Goal: Information Seeking & Learning: Learn about a topic

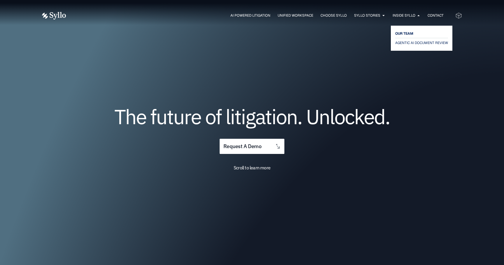
click at [403, 33] on span "OUR TEAM" at bounding box center [404, 33] width 18 height 7
click at [403, 43] on span "AGENTIC AI DOCUMENT REVIEW" at bounding box center [423, 42] width 56 height 7
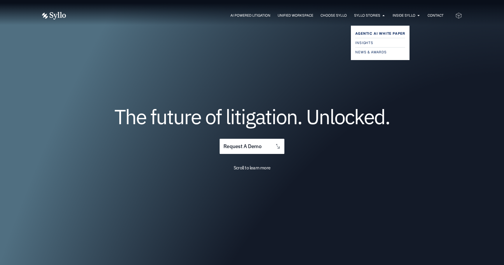
click at [375, 32] on span "Agentic AI White Paper" at bounding box center [380, 33] width 50 height 7
click at [371, 43] on span "Insights" at bounding box center [364, 42] width 19 height 7
click at [371, 52] on span "News & Awards" at bounding box center [371, 52] width 33 height 7
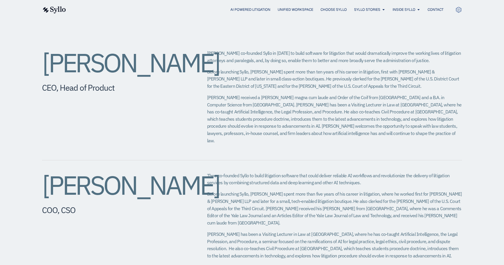
scroll to position [220, 0]
drag, startPoint x: 238, startPoint y: 79, endPoint x: 438, endPoint y: 71, distance: 200.7
click at [438, 71] on p "Before launching Syllo, Jeff spent more than ten years of his career in litigat…" at bounding box center [334, 79] width 255 height 22
copy p "small class-action boutiques"
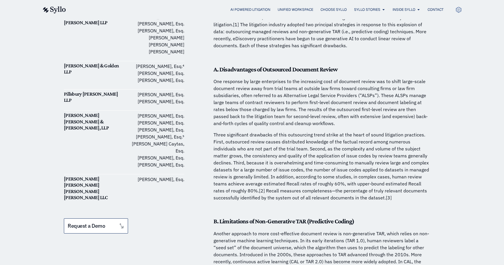
scroll to position [338, 0]
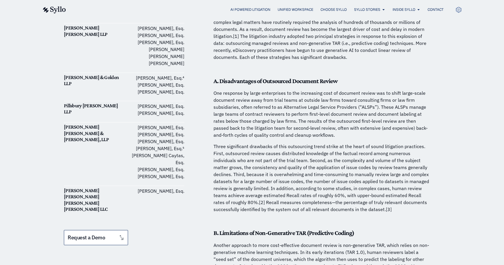
click at [98, 124] on h6 "[PERSON_NAME] [PERSON_NAME] & [PERSON_NAME], LLP" at bounding box center [94, 133] width 60 height 19
click at [98, 124] on h6 "Quinn Emanuel Urquhart & Sullivan, LLP" at bounding box center [94, 133] width 60 height 19
copy div "Quinn Emanuel Urquhart & Sullivan, LLP"
click at [89, 103] on h6 "Pillsbury Winthrop Shaw Pittman LLP" at bounding box center [94, 109] width 60 height 13
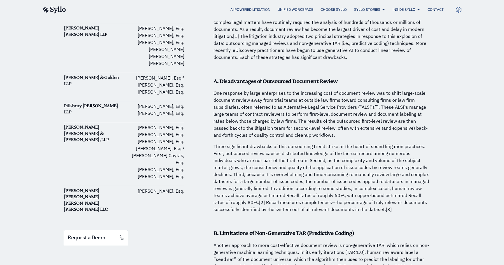
click at [89, 103] on h6 "Pillsbury Winthrop Shaw Pittman LLP" at bounding box center [94, 109] width 60 height 13
copy div "Pillsbury Winthrop Shaw Pittman LLP"
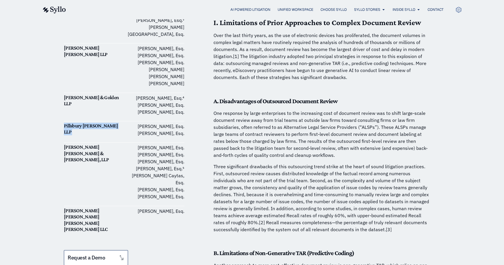
scroll to position [317, 0]
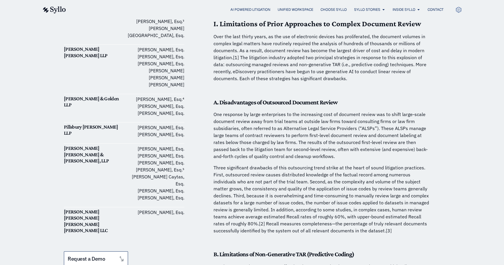
click at [98, 96] on h6 "Outten & Golden LLP" at bounding box center [94, 102] width 60 height 13
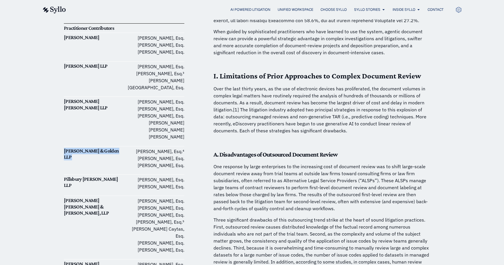
scroll to position [261, 0]
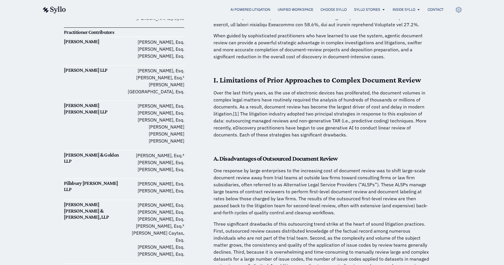
click at [91, 102] on div "Nixon Peabody LLP" at bounding box center [94, 125] width 60 height 46
copy div "Nixon Peabody LLP"
drag, startPoint x: 192, startPoint y: 235, endPoint x: 112, endPoint y: 160, distance: 110.2
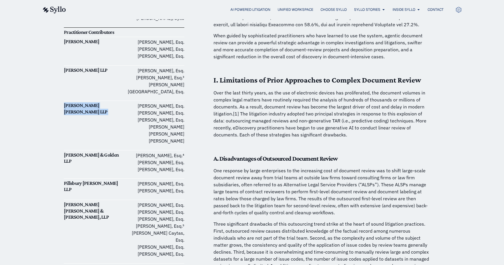
click at [112, 180] on h6 "Pillsbury Winthrop Shaw Pittman LLP" at bounding box center [94, 186] width 60 height 13
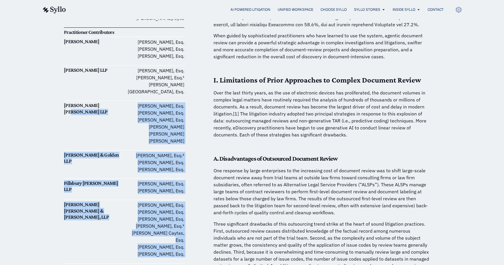
drag, startPoint x: 102, startPoint y: 243, endPoint x: 54, endPoint y: 118, distance: 133.6
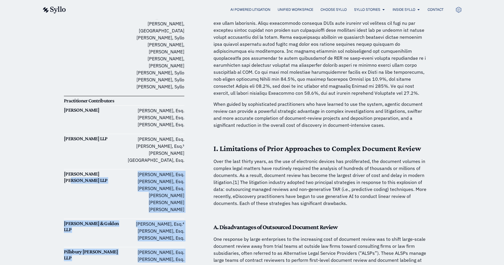
scroll to position [191, 0]
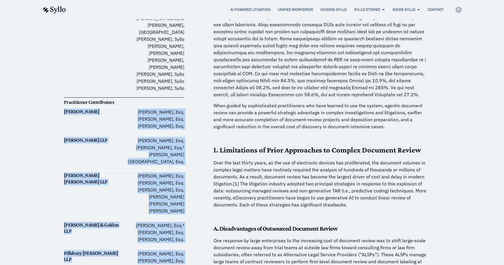
drag, startPoint x: 62, startPoint y: 101, endPoint x: 59, endPoint y: 92, distance: 9.4
copy div "Ballard Spahr Jason A. Leckerman, Esq. Thomas W. Hazlett, Esq. Casey G. Watkins…"
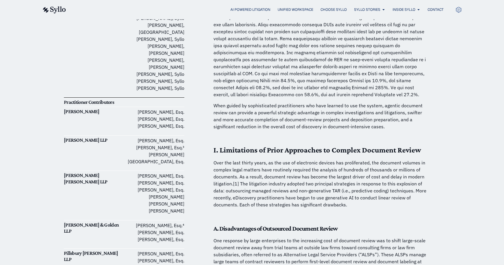
click at [286, 54] on p at bounding box center [321, 56] width 216 height 84
